Goal: Contribute content

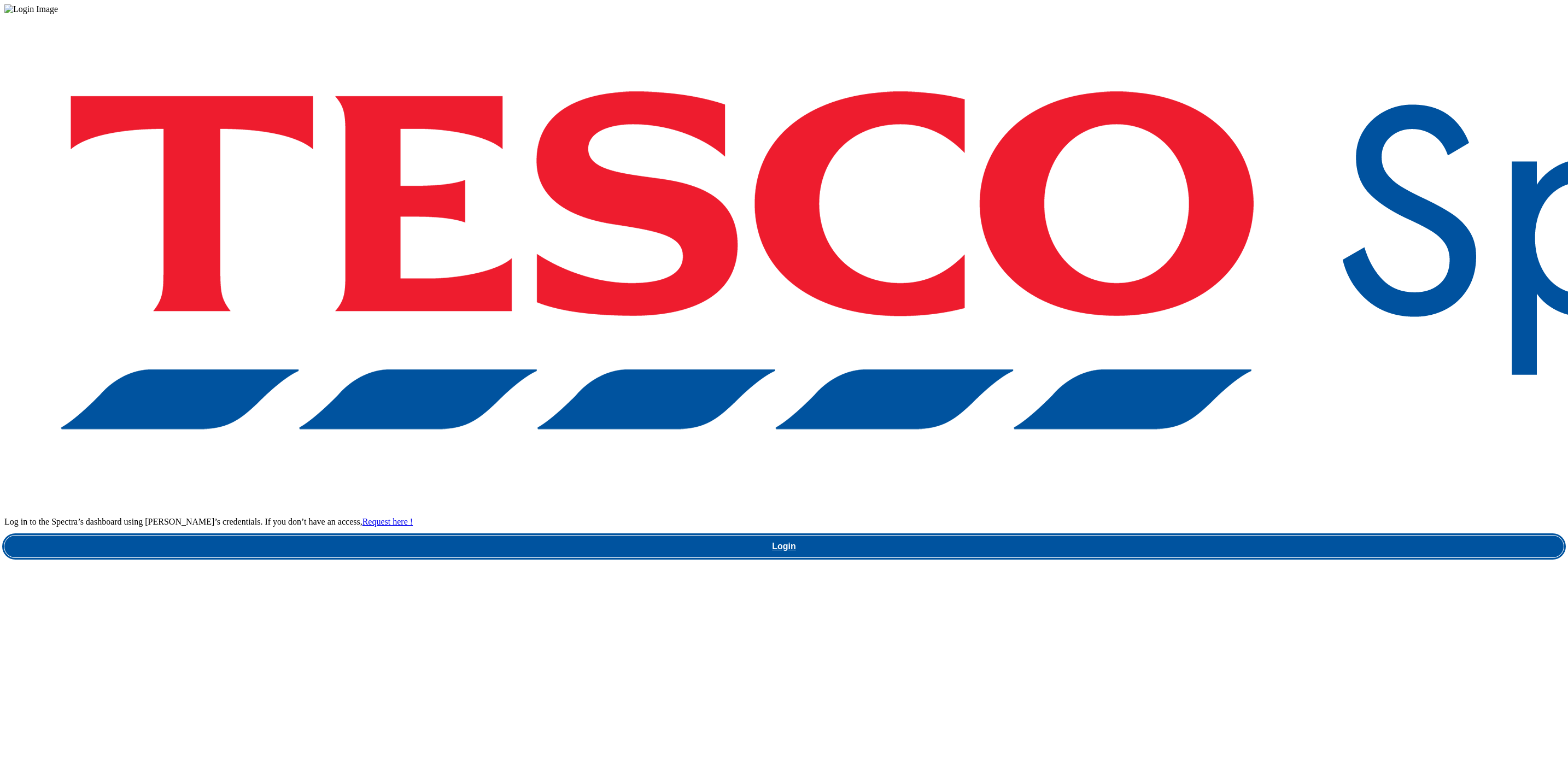
click at [1150, 535] on link "Login" at bounding box center [784, 546] width 1559 height 22
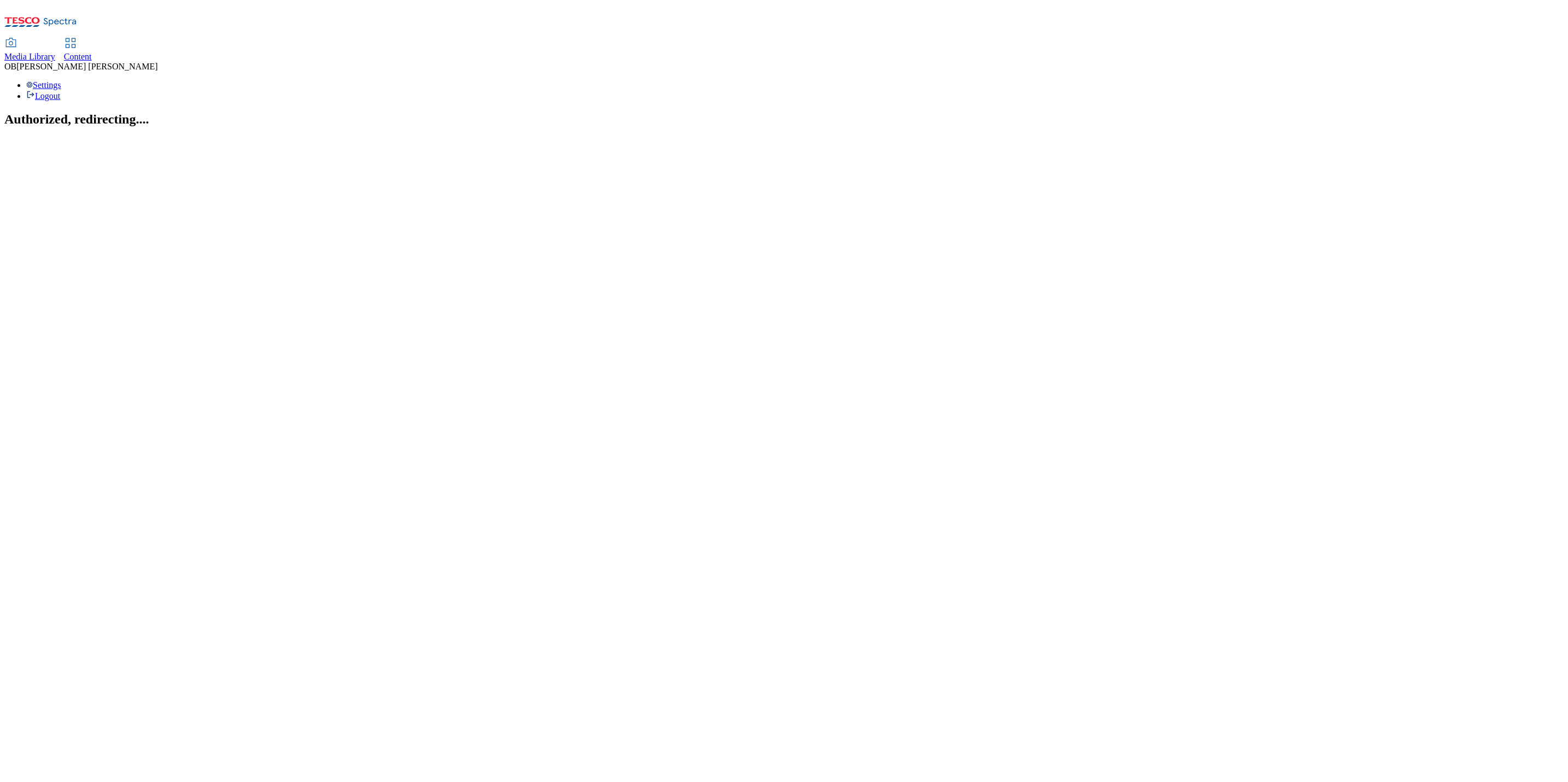
click at [92, 52] on span "Content" at bounding box center [78, 57] width 28 height 10
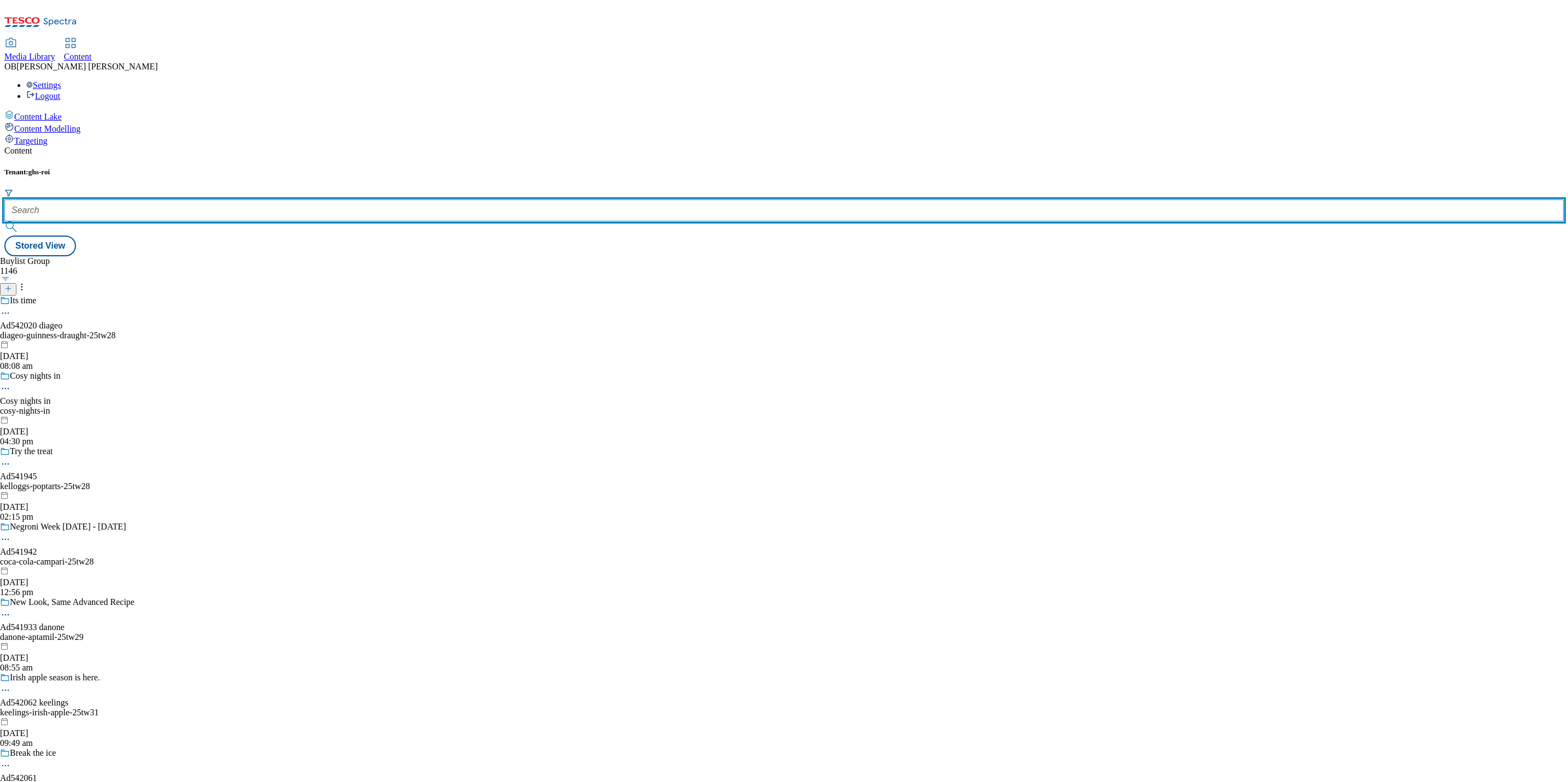
click at [255, 200] on input "text" at bounding box center [784, 210] width 1559 height 22
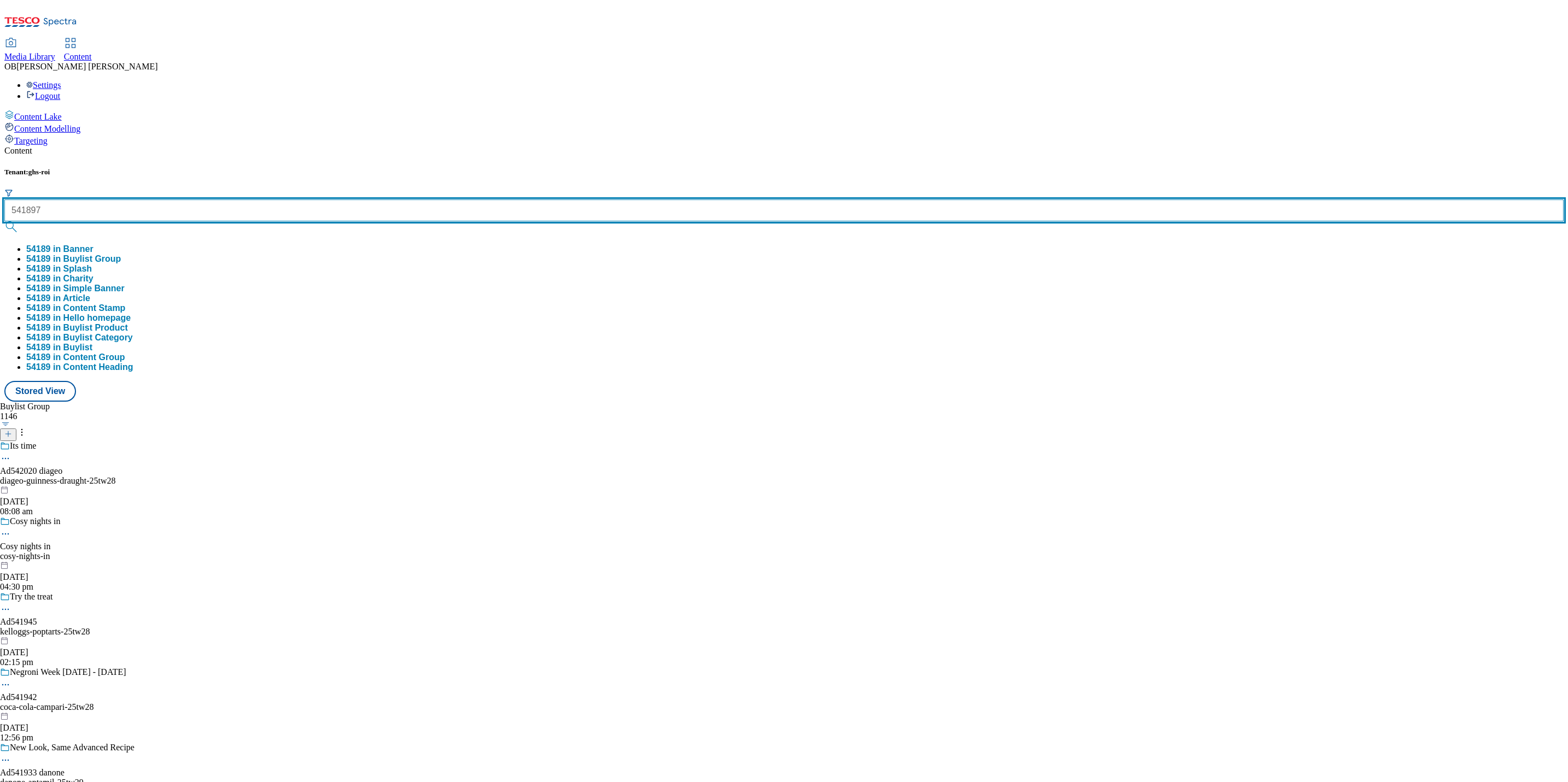
type input "541897"
click at [4, 221] on button "submit" at bounding box center [11, 226] width 15 height 11
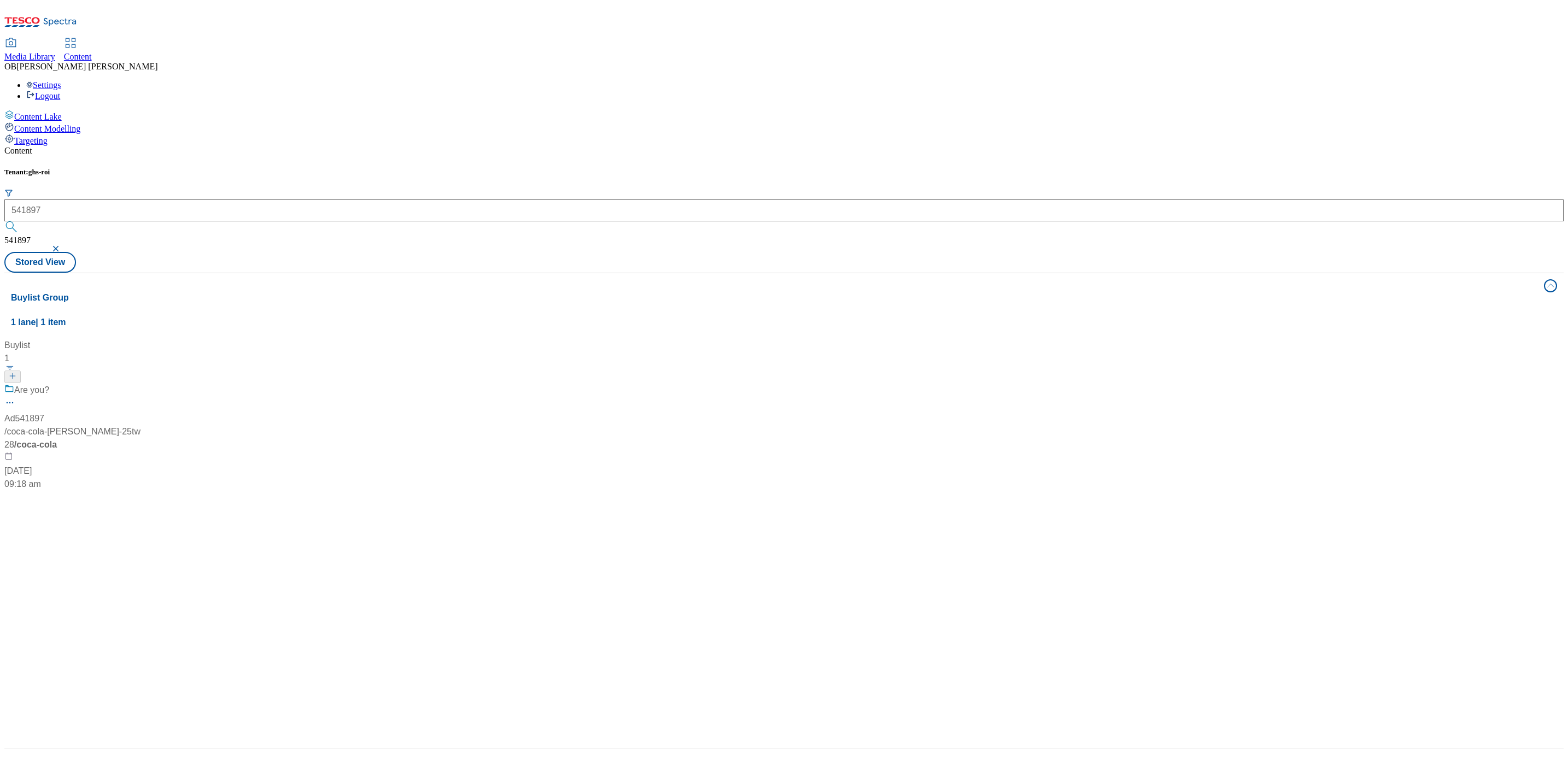
click at [674, 338] on div "Buylist 1 Are you? Ad541897 / coca-cola-jack-daniels-25tw28 / coca-cola 20 Aug …" at bounding box center [783, 338] width 1546 height 0
click at [141, 383] on div "Are you? Ad541897 / coca-cola-jack-daniels-25tw28 / coca-cola 20 Aug 2025 09:18…" at bounding box center [72, 437] width 137 height 107
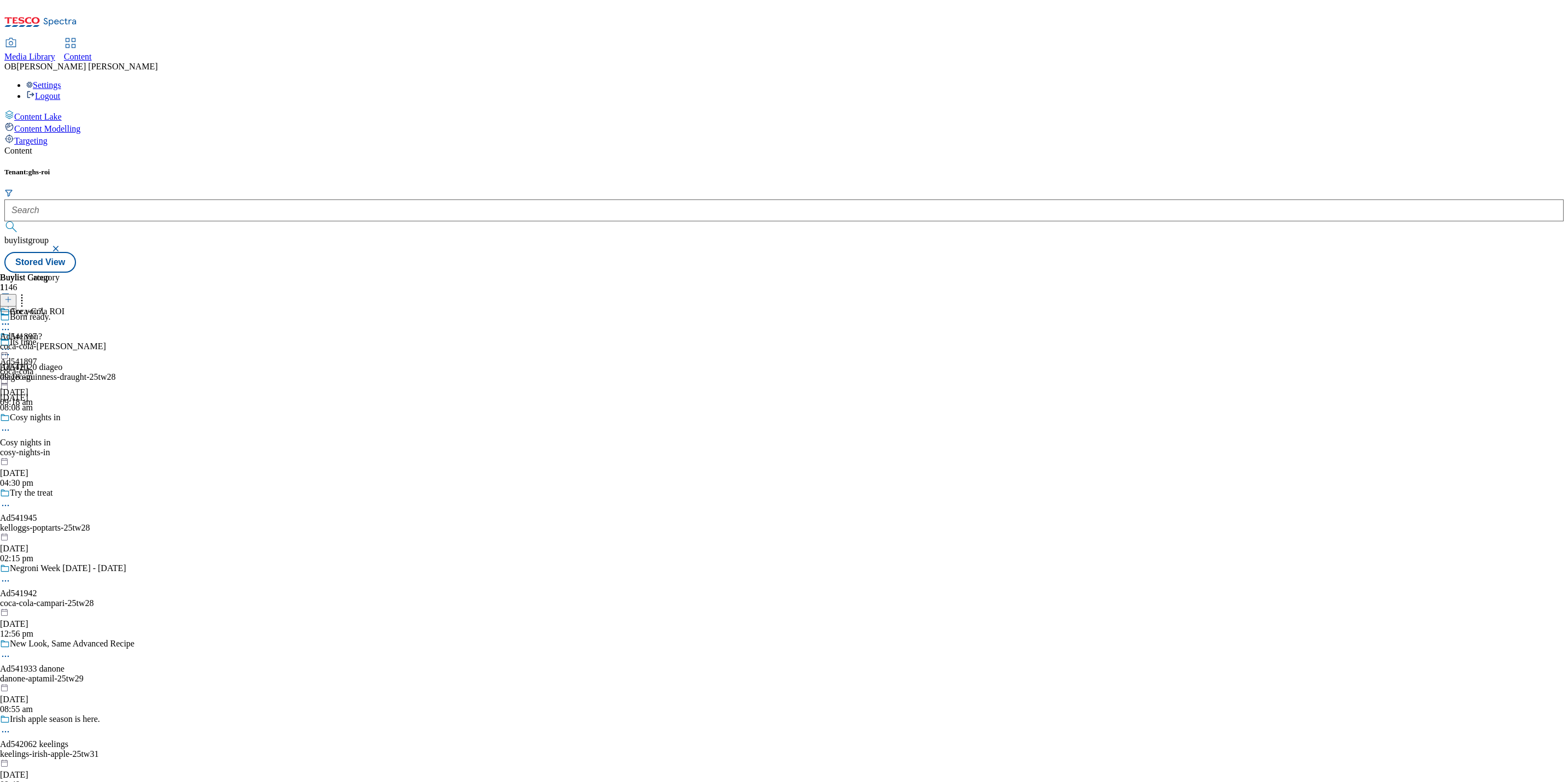
click at [11, 324] on icon at bounding box center [5, 330] width 11 height 11
click at [51, 346] on button "Edit" at bounding box center [36, 353] width 29 height 12
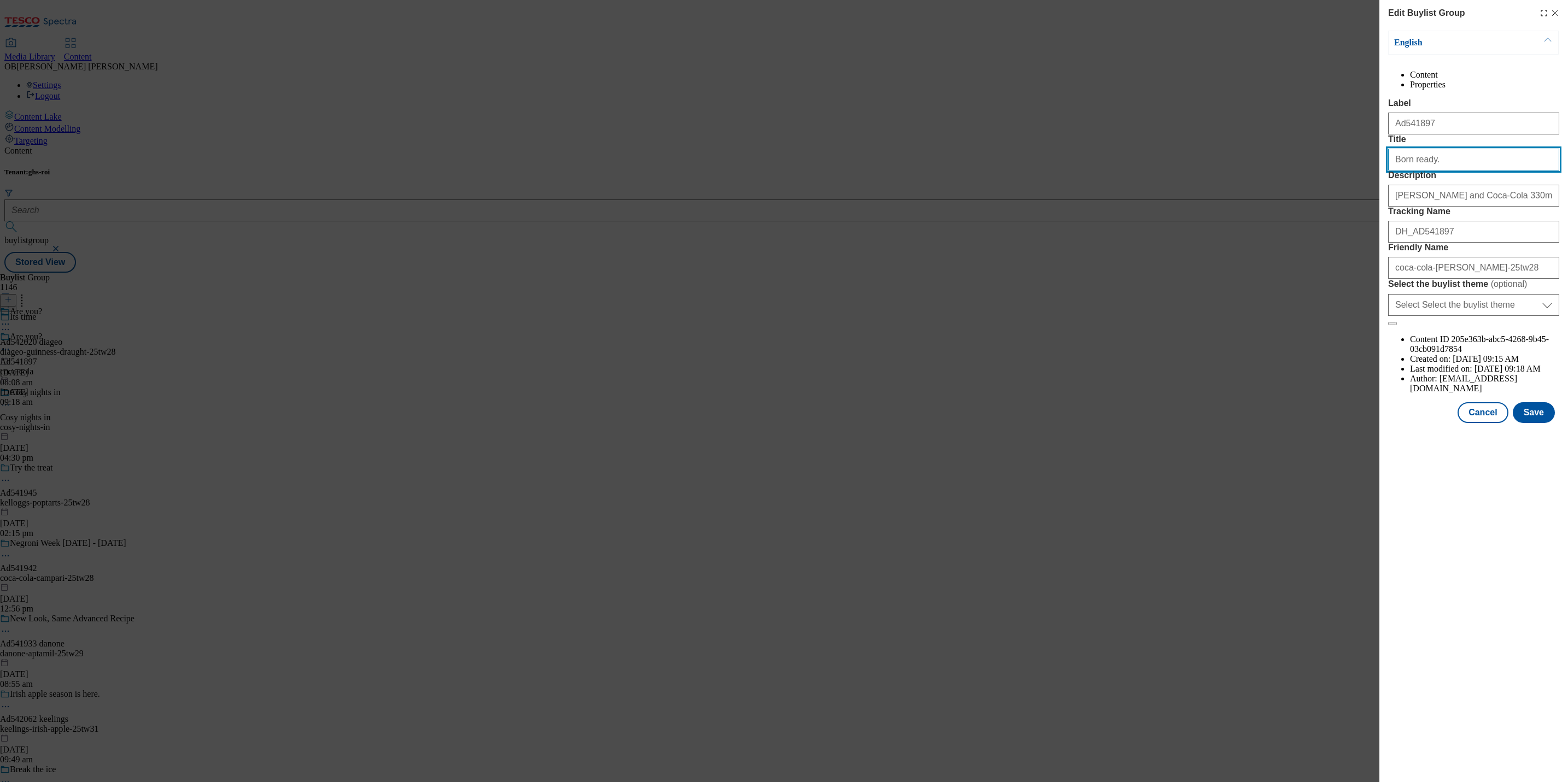
click at [1432, 171] on input "Born ready." at bounding box center [1473, 159] width 171 height 22
paste input "Jack Daniels and Coca-Cola"
type input "Jack Daniels and Coca-Cola"
click at [1535, 423] on button "Save" at bounding box center [1534, 413] width 42 height 21
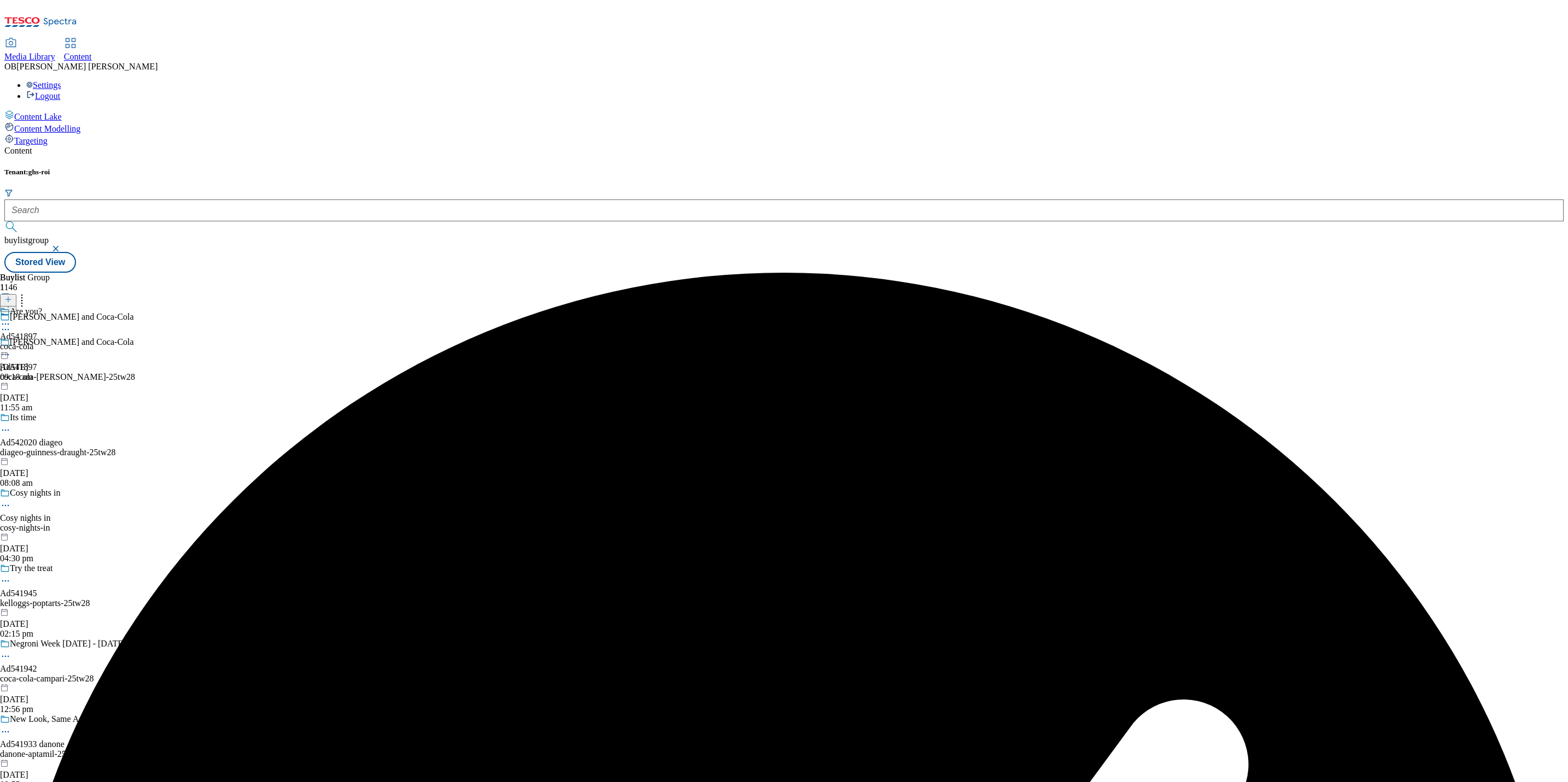
click at [4, 323] on circle at bounding box center [3, 324] width 2 height 2
click at [47, 343] on span "Edit" at bounding box center [40, 346] width 12 height 8
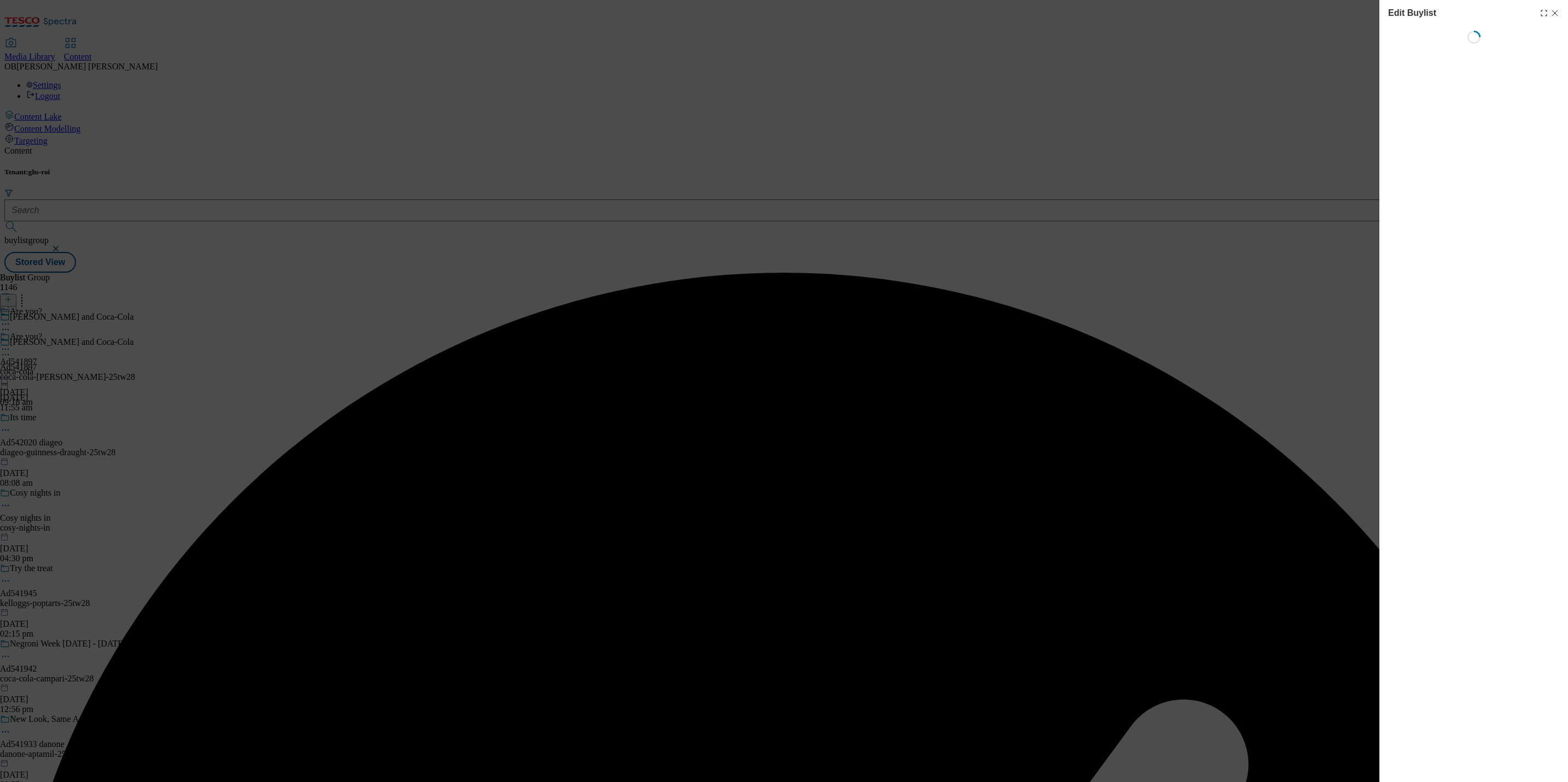
select select "tactical"
select select "supplier funded short term 1-3 weeks"
select select "dunnhumby"
select select "Banner"
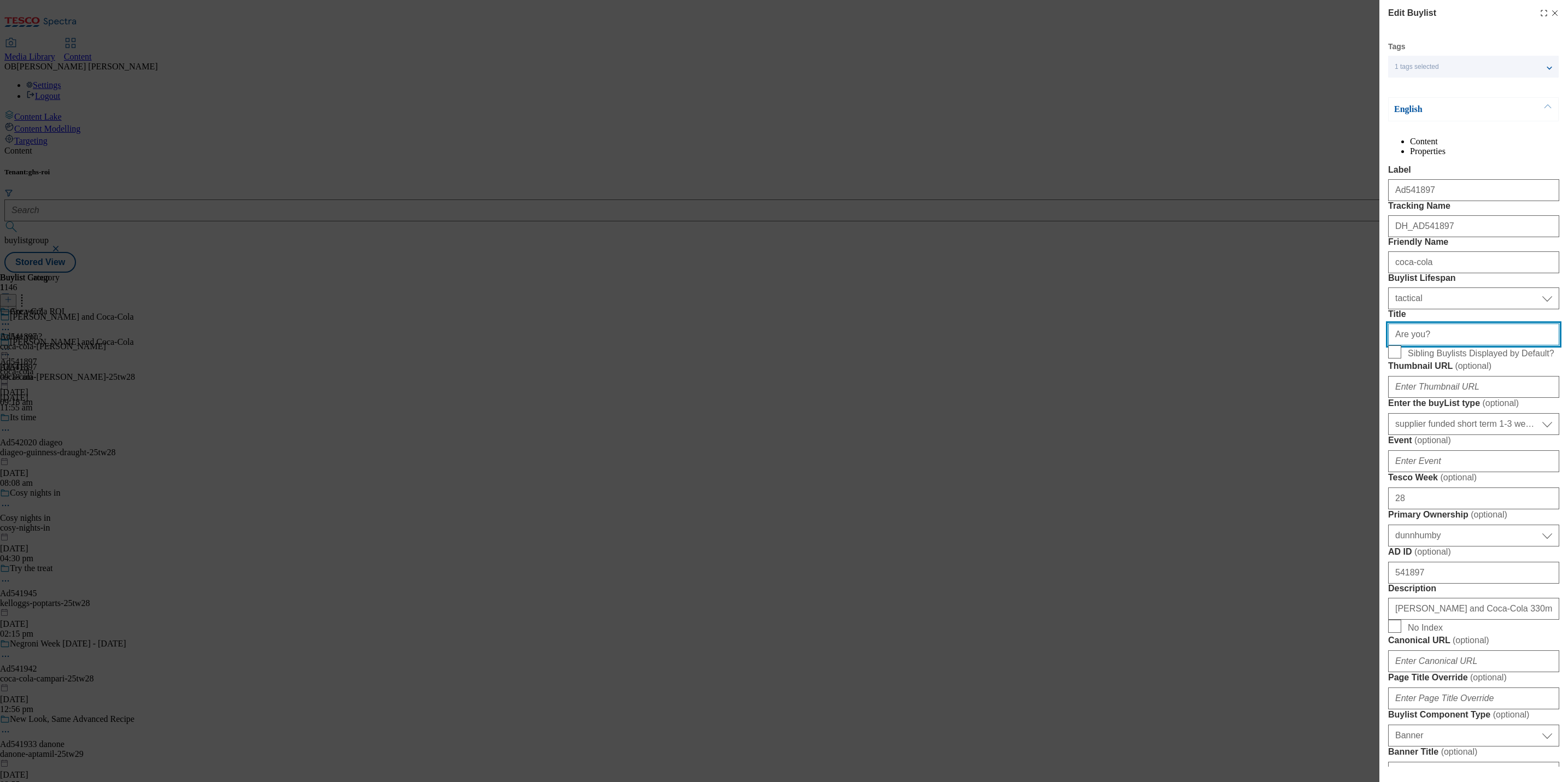
click at [1425, 345] on input "Are you?" at bounding box center [1473, 334] width 171 height 22
paste input "Born Ready. Are you?"
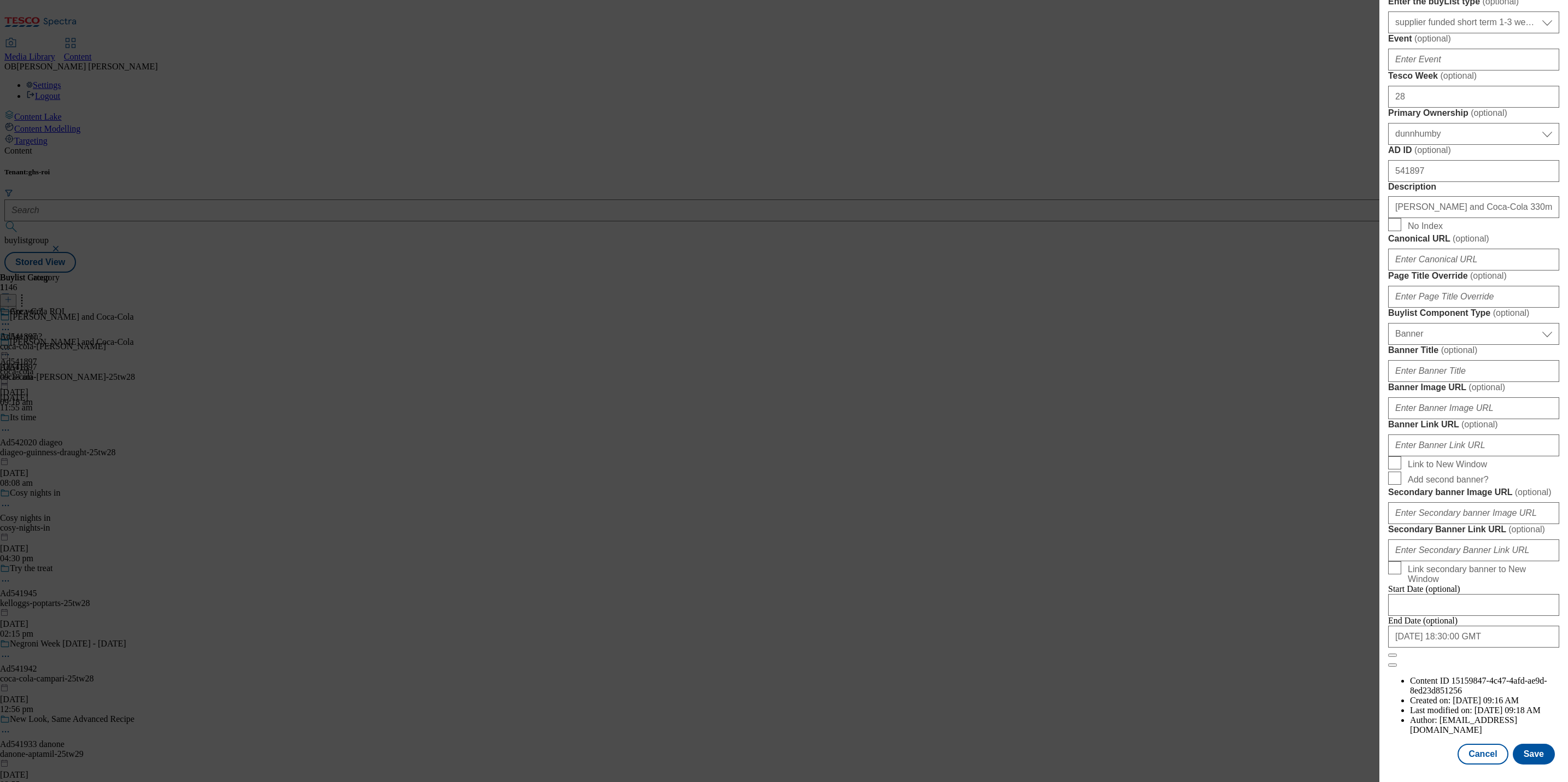
scroll to position [822, 0]
type input "Born Ready. Are you?"
click at [1514, 744] on button "Save" at bounding box center [1534, 755] width 42 height 21
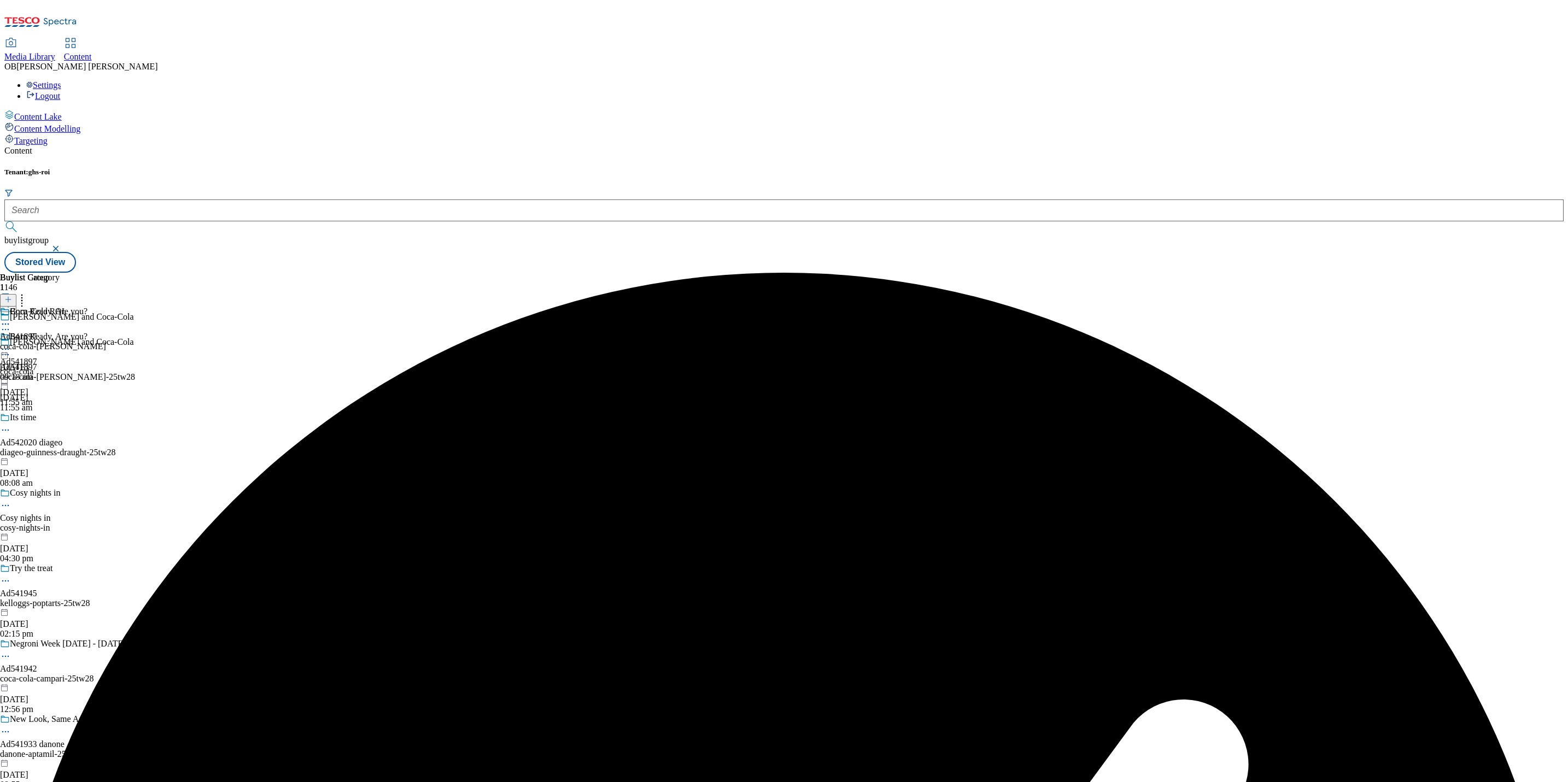
click at [11, 344] on icon at bounding box center [5, 349] width 11 height 11
click at [59, 419] on span "Preview" at bounding box center [46, 422] width 26 height 8
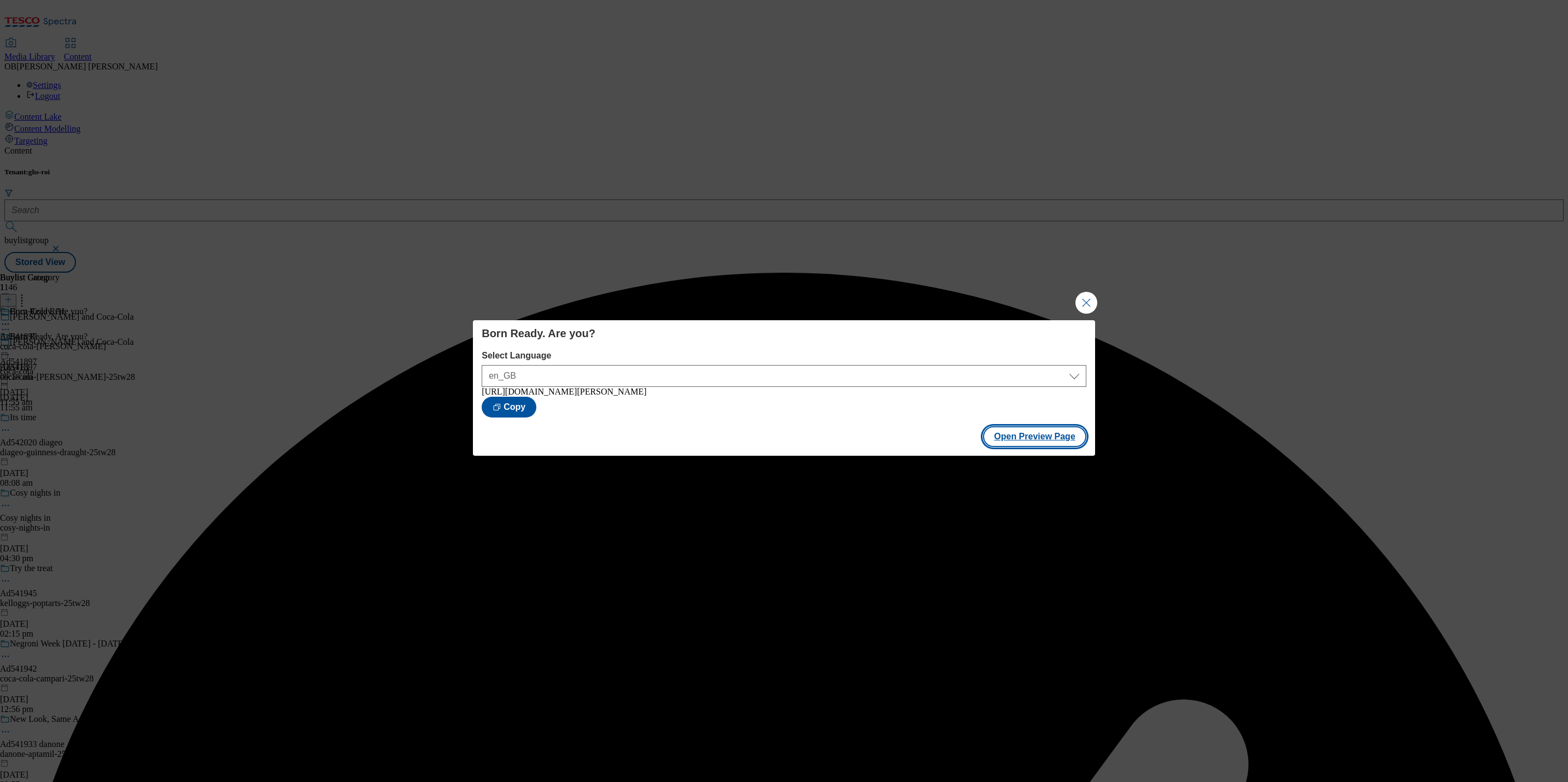
click at [1016, 438] on button "Open Preview Page" at bounding box center [1034, 437] width 103 height 21
click at [1094, 285] on div "Born Ready. Are you? Select Language en_GB en_GB https://www.tesco.ie/groceries…" at bounding box center [784, 391] width 1568 height 782
click at [1092, 292] on button "Close Modal" at bounding box center [1086, 302] width 22 height 22
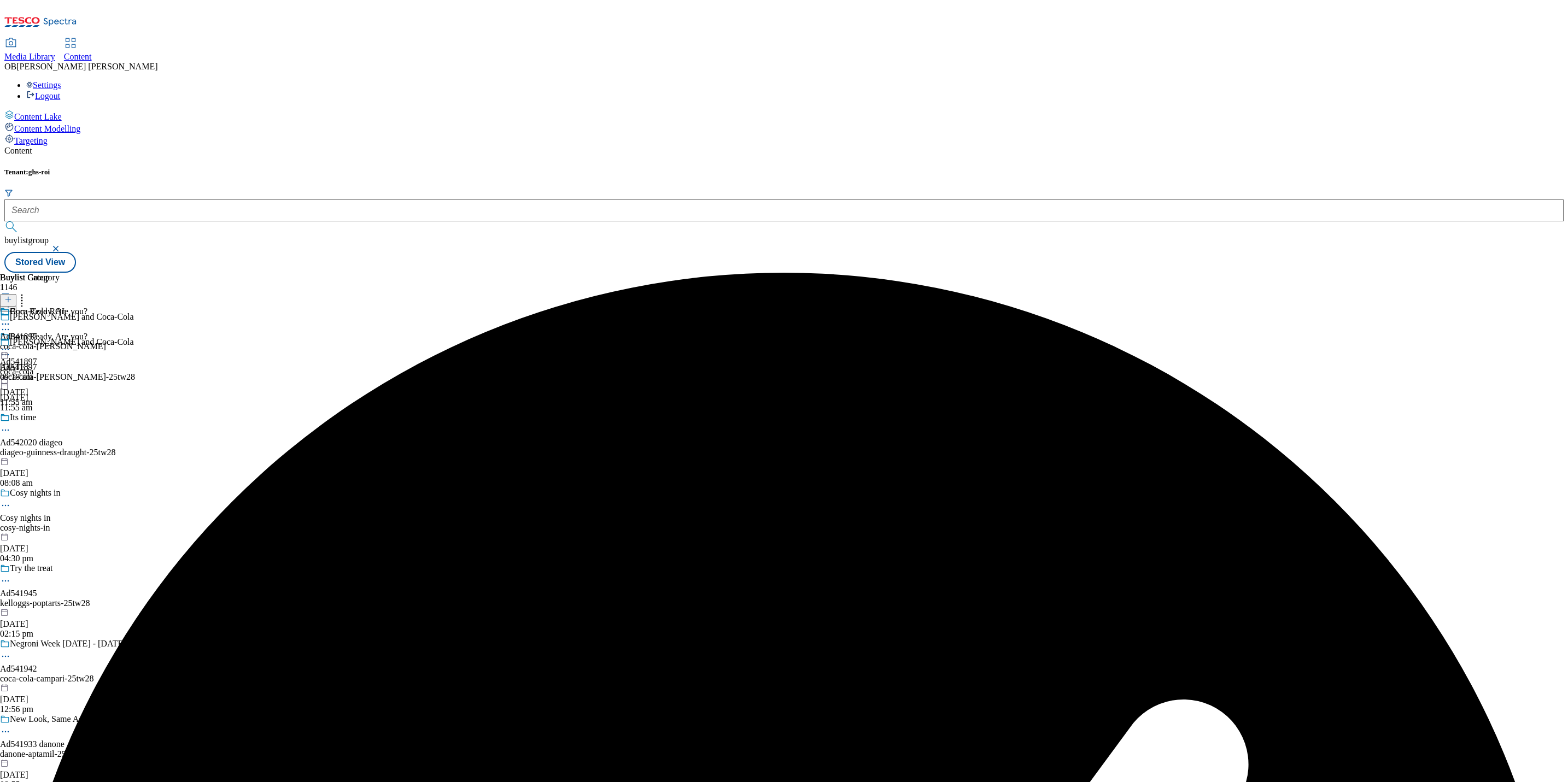
click at [11, 344] on icon at bounding box center [5, 349] width 11 height 11
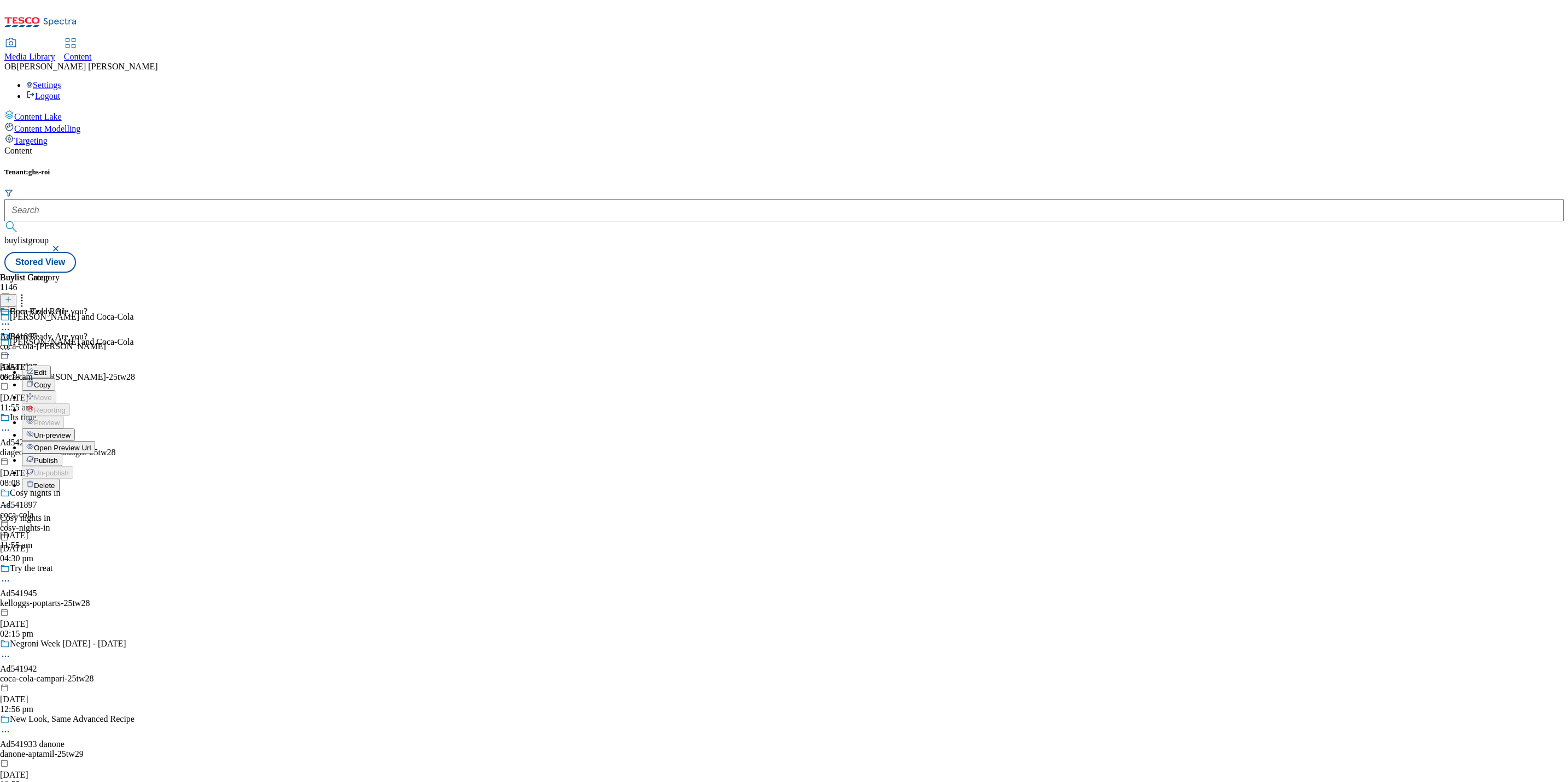
click at [58, 456] on span "Publish" at bounding box center [45, 459] width 24 height 8
